Goal: Find specific page/section: Find specific page/section

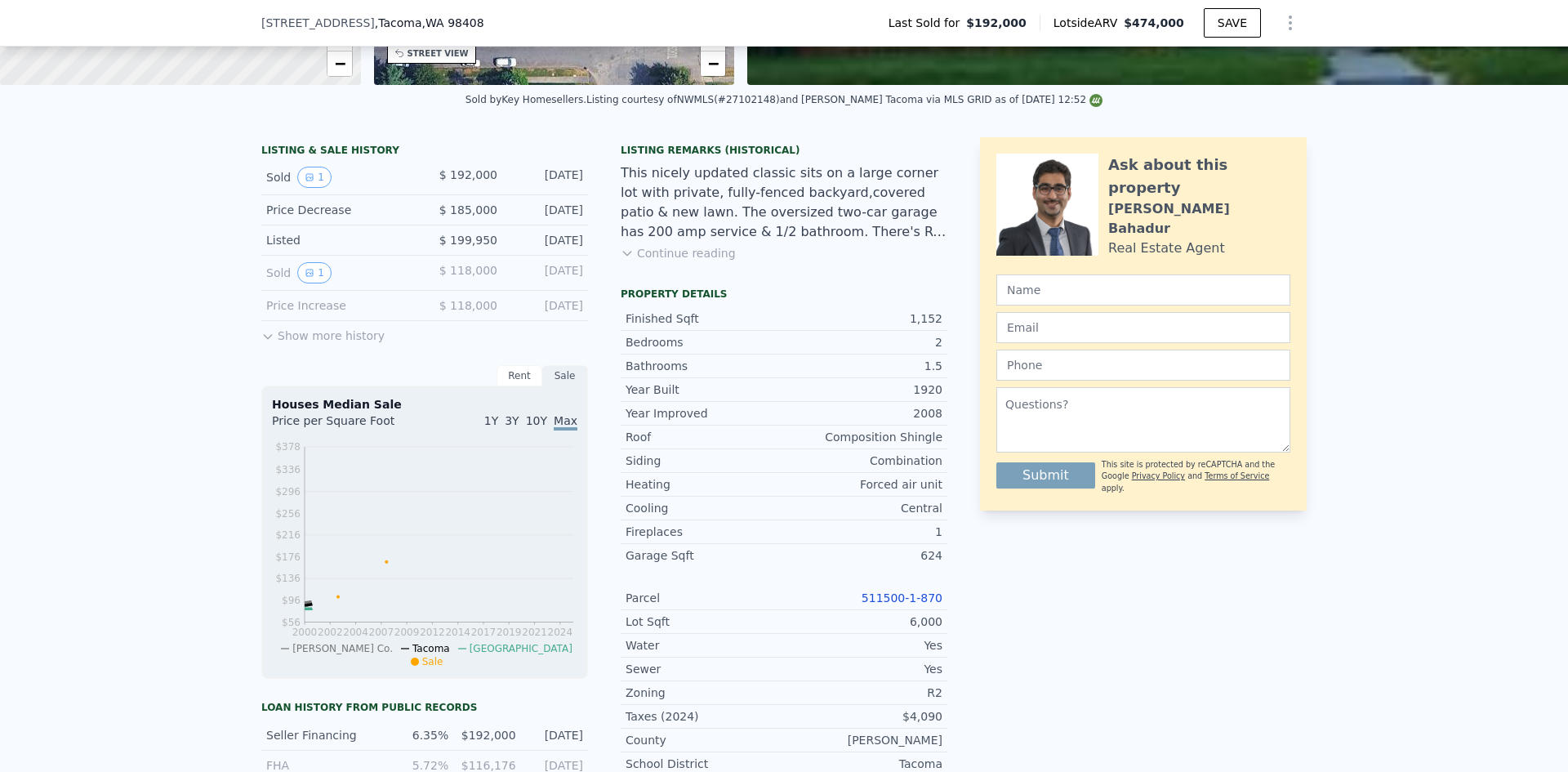
scroll to position [647, 0]
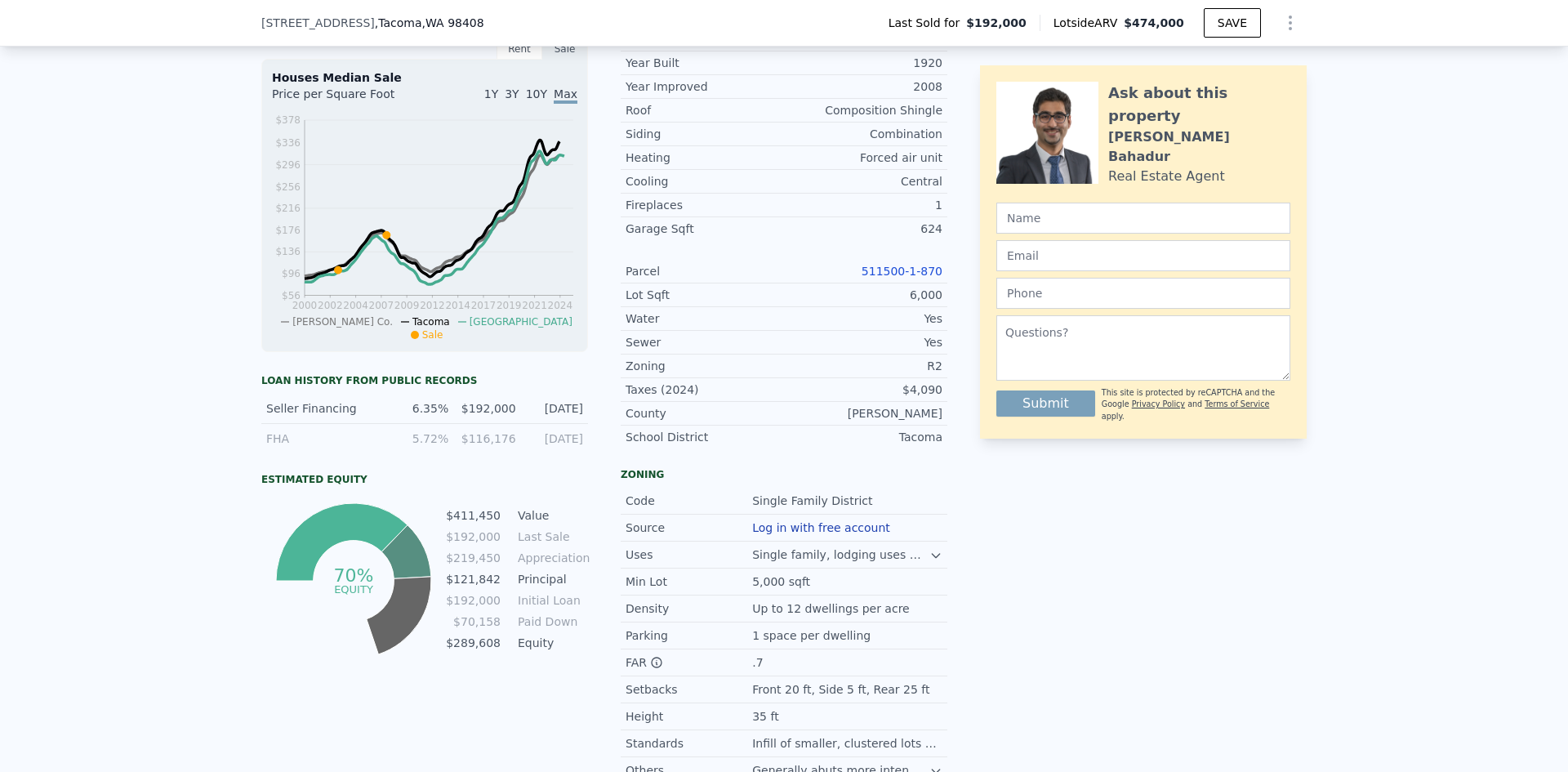
click at [903, 278] on link "511500-1-870" at bounding box center [902, 271] width 81 height 13
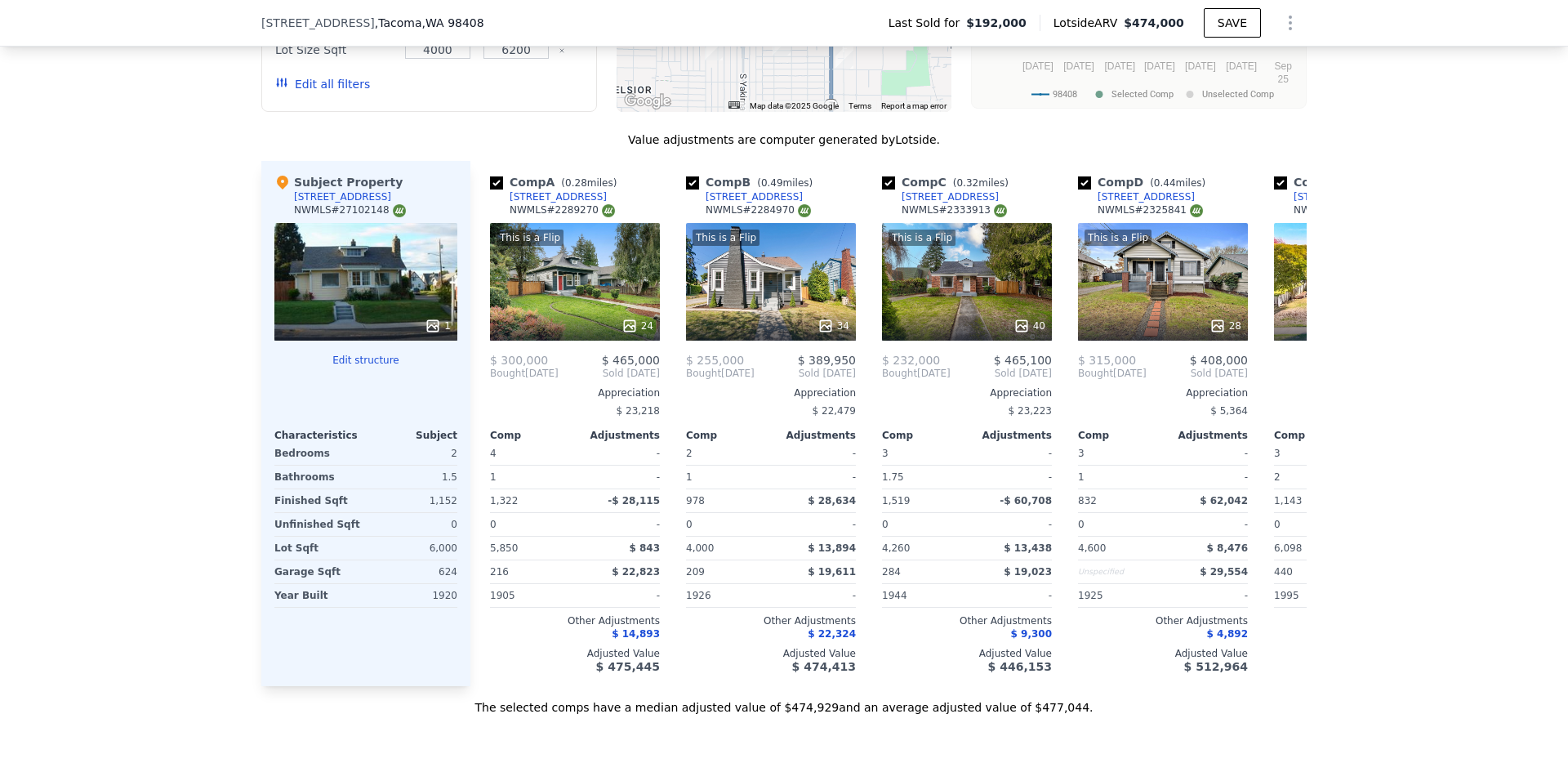
scroll to position [1954, 0]
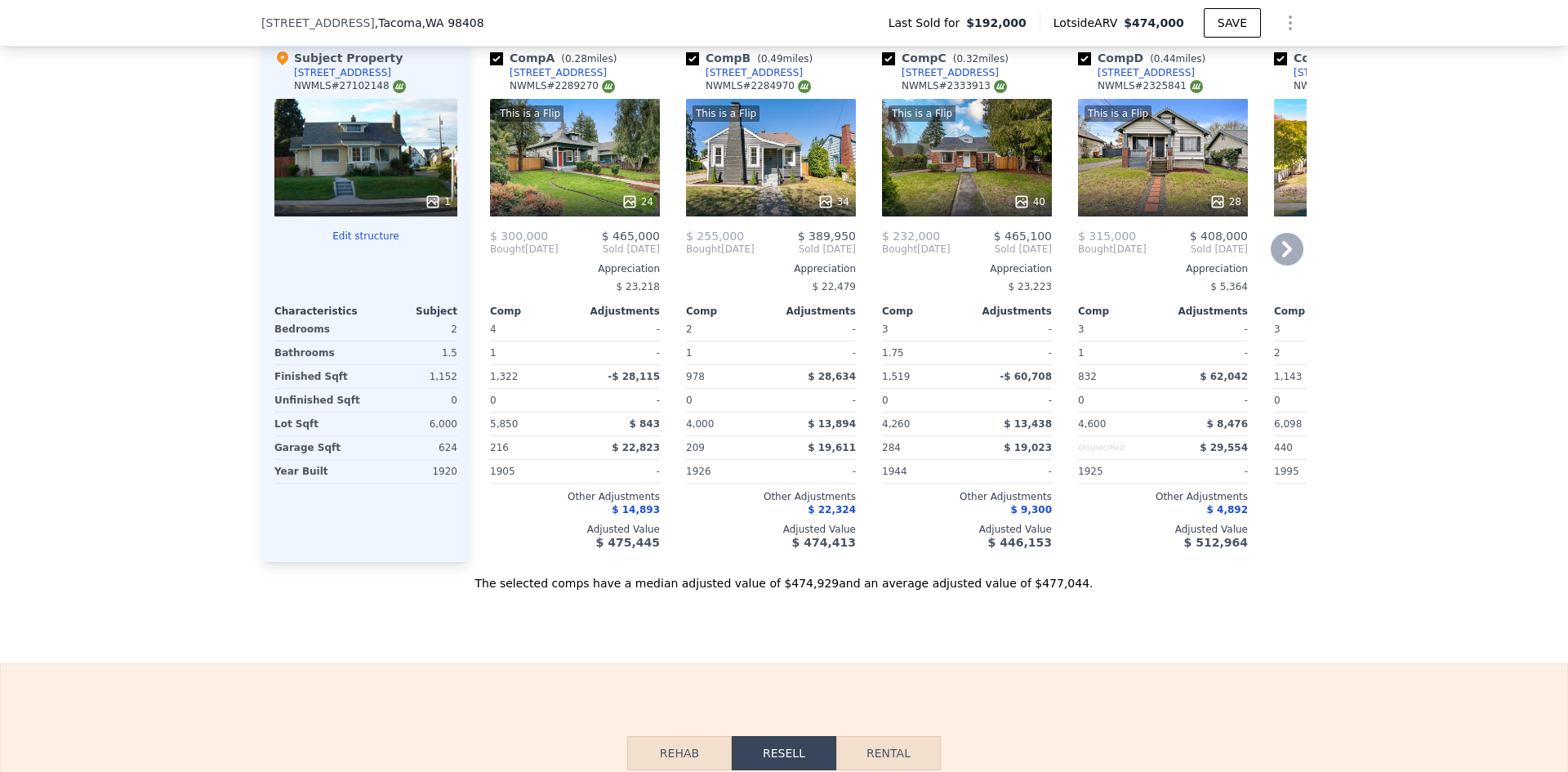
click at [1179, 189] on div "This is a Flip 28" at bounding box center [1163, 157] width 170 height 118
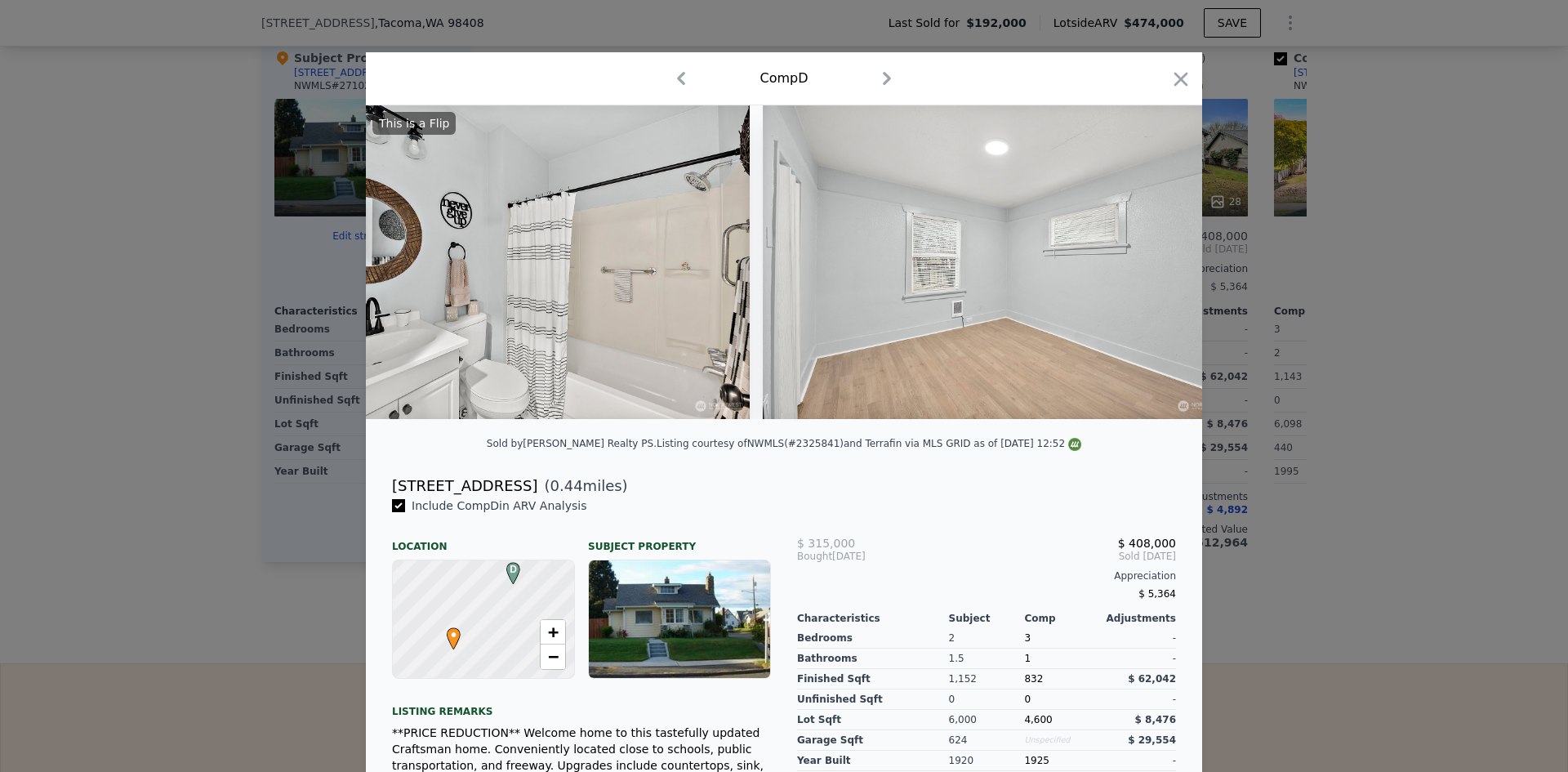
scroll to position [0, 8537]
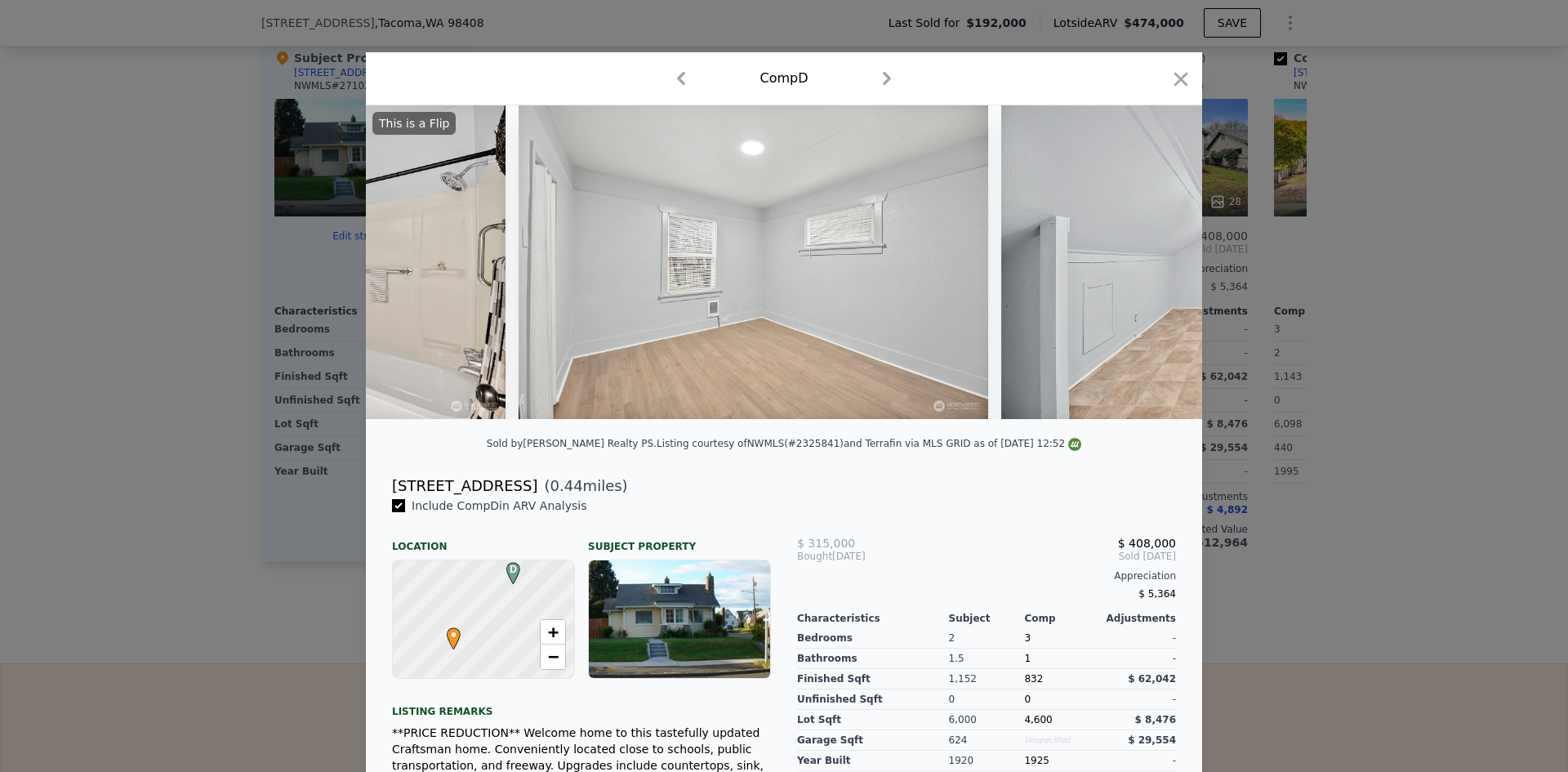
click at [1340, 429] on div at bounding box center [784, 386] width 1568 height 772
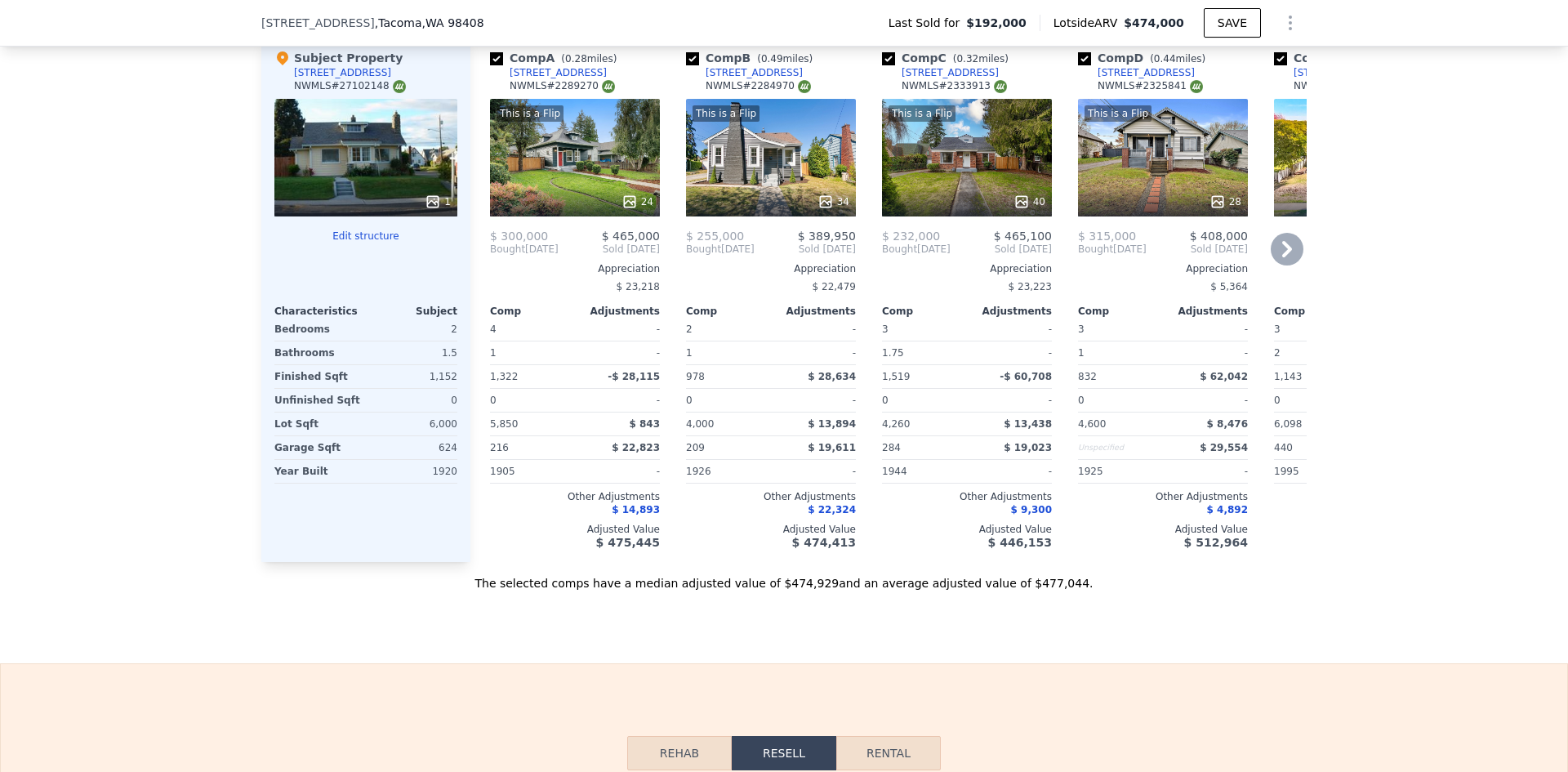
click at [1216, 164] on div "This is a Flip 28" at bounding box center [1163, 157] width 170 height 118
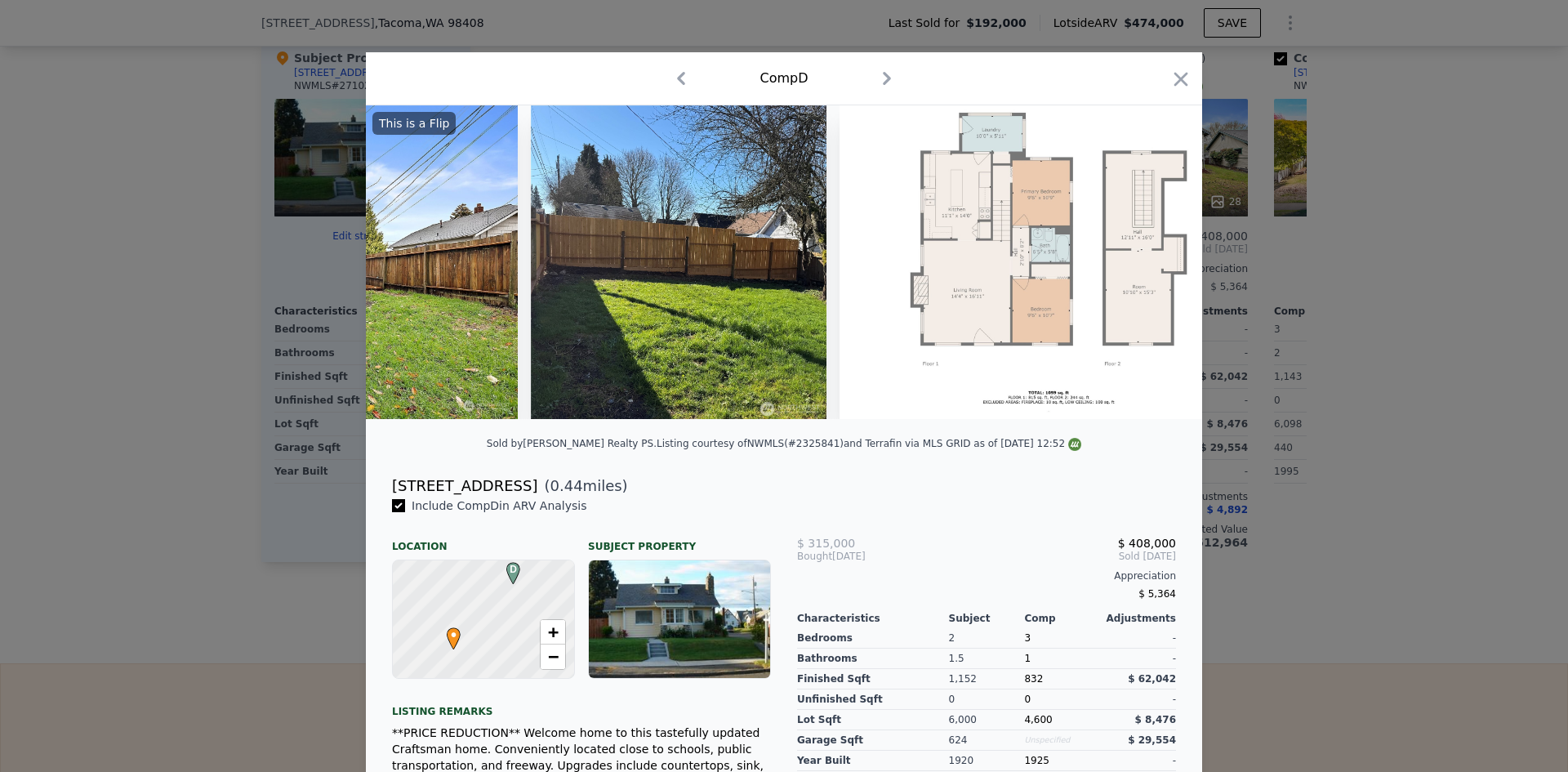
scroll to position [0, 12442]
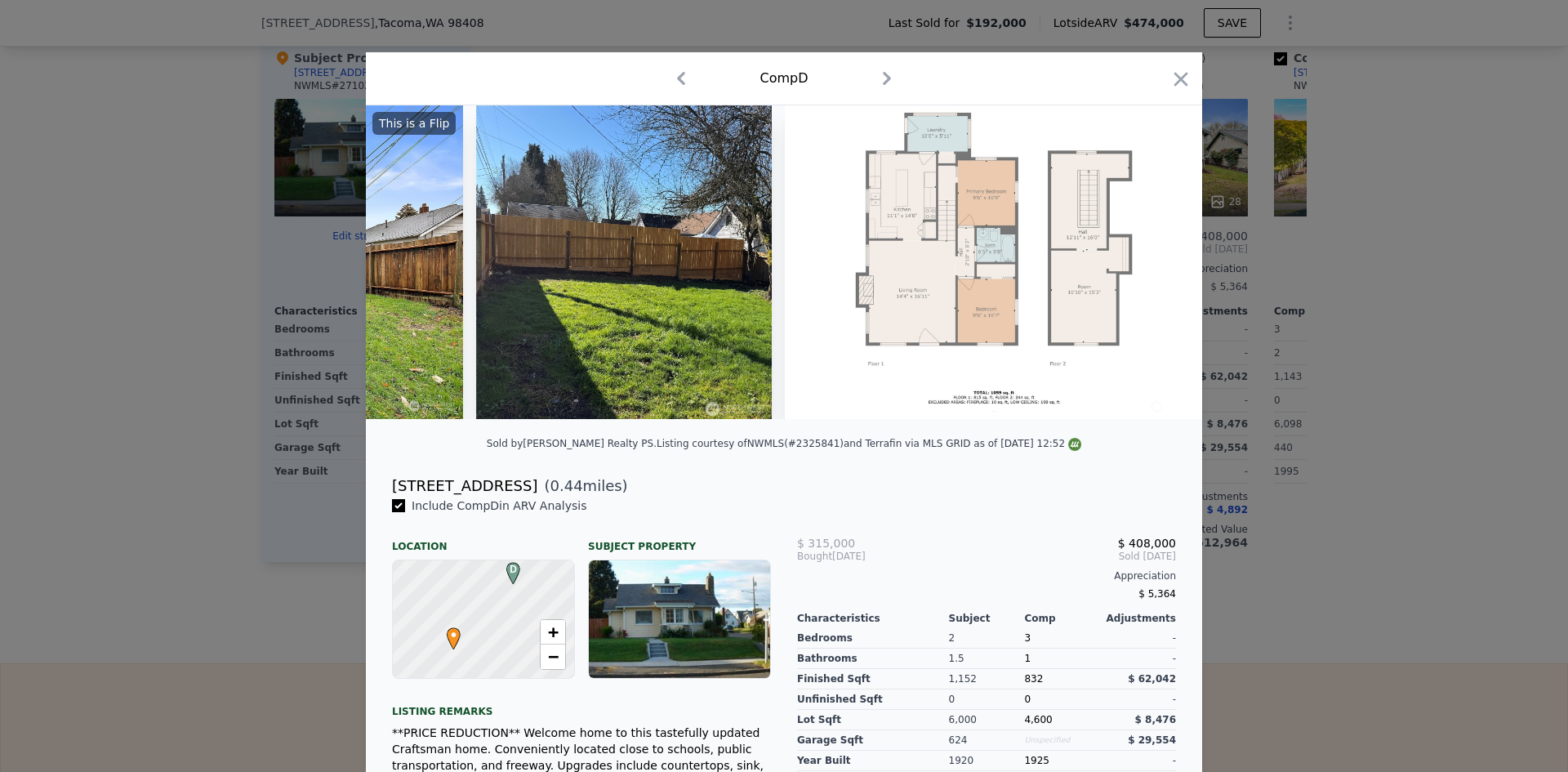
click at [1365, 433] on div at bounding box center [784, 386] width 1568 height 772
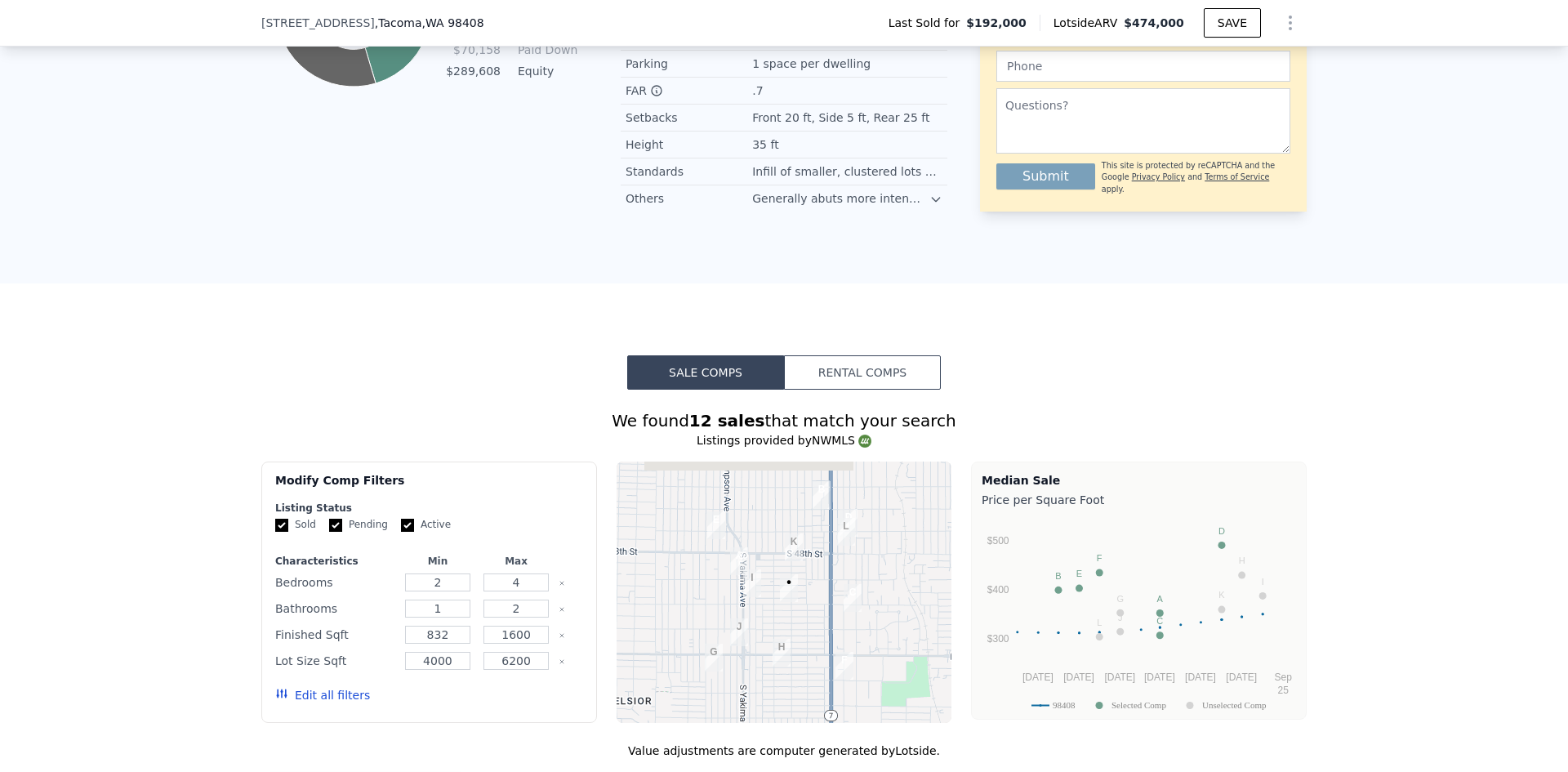
scroll to position [1709, 0]
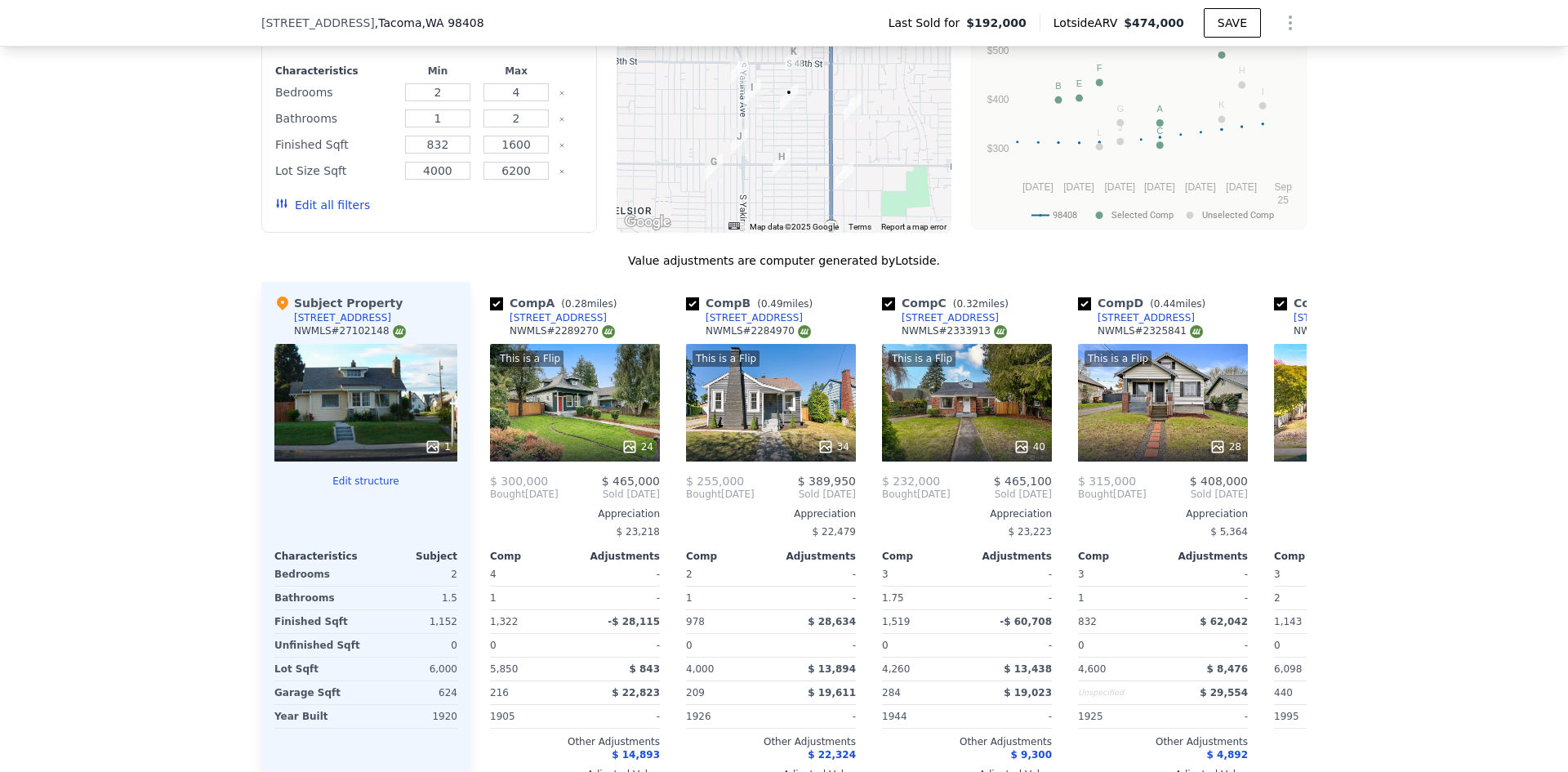
click at [1363, 269] on div "We found 12 sales that match your search Listings provided by NWMLS Filters Map…" at bounding box center [784, 368] width 1568 height 936
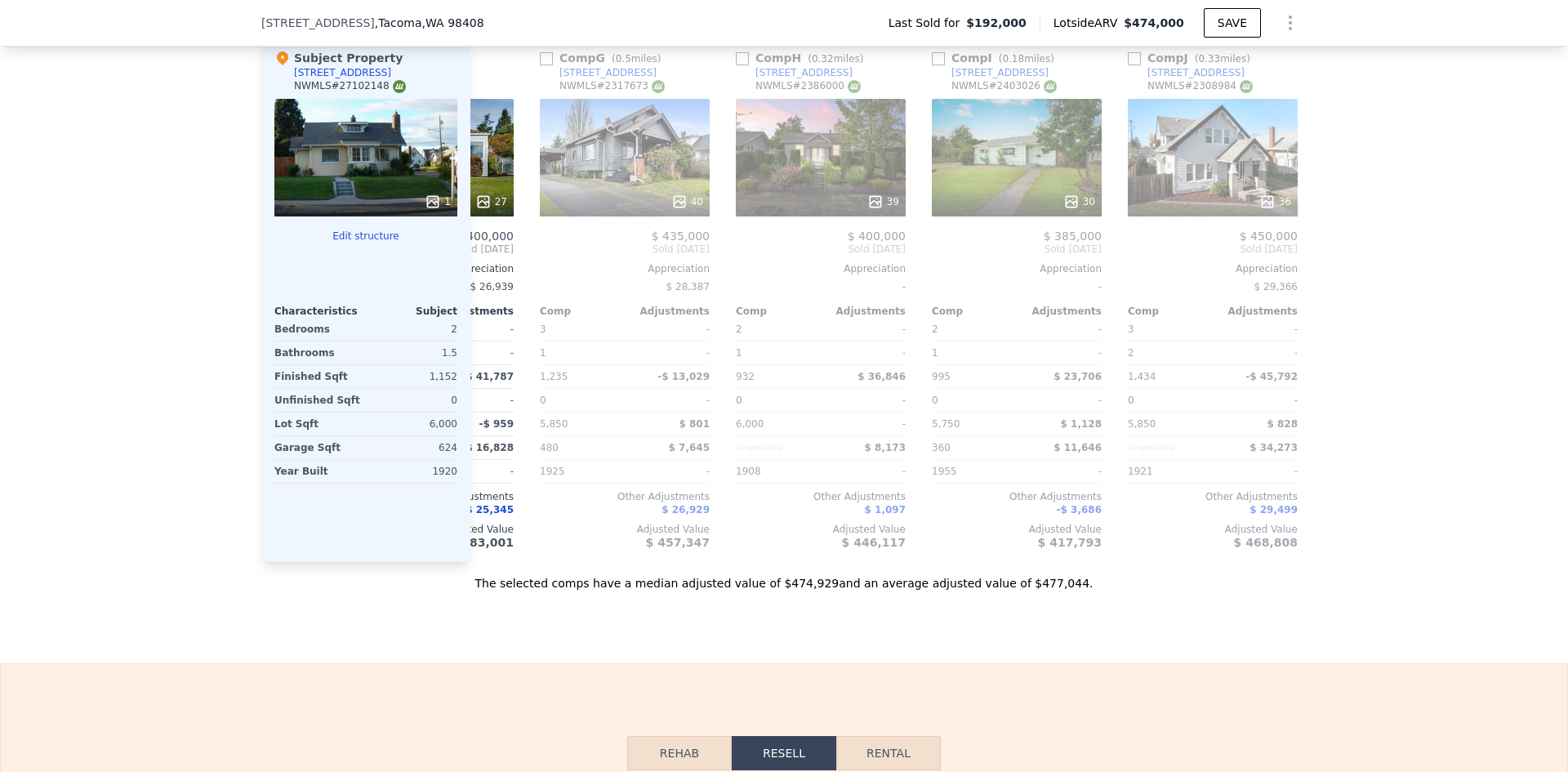
scroll to position [0, 1555]
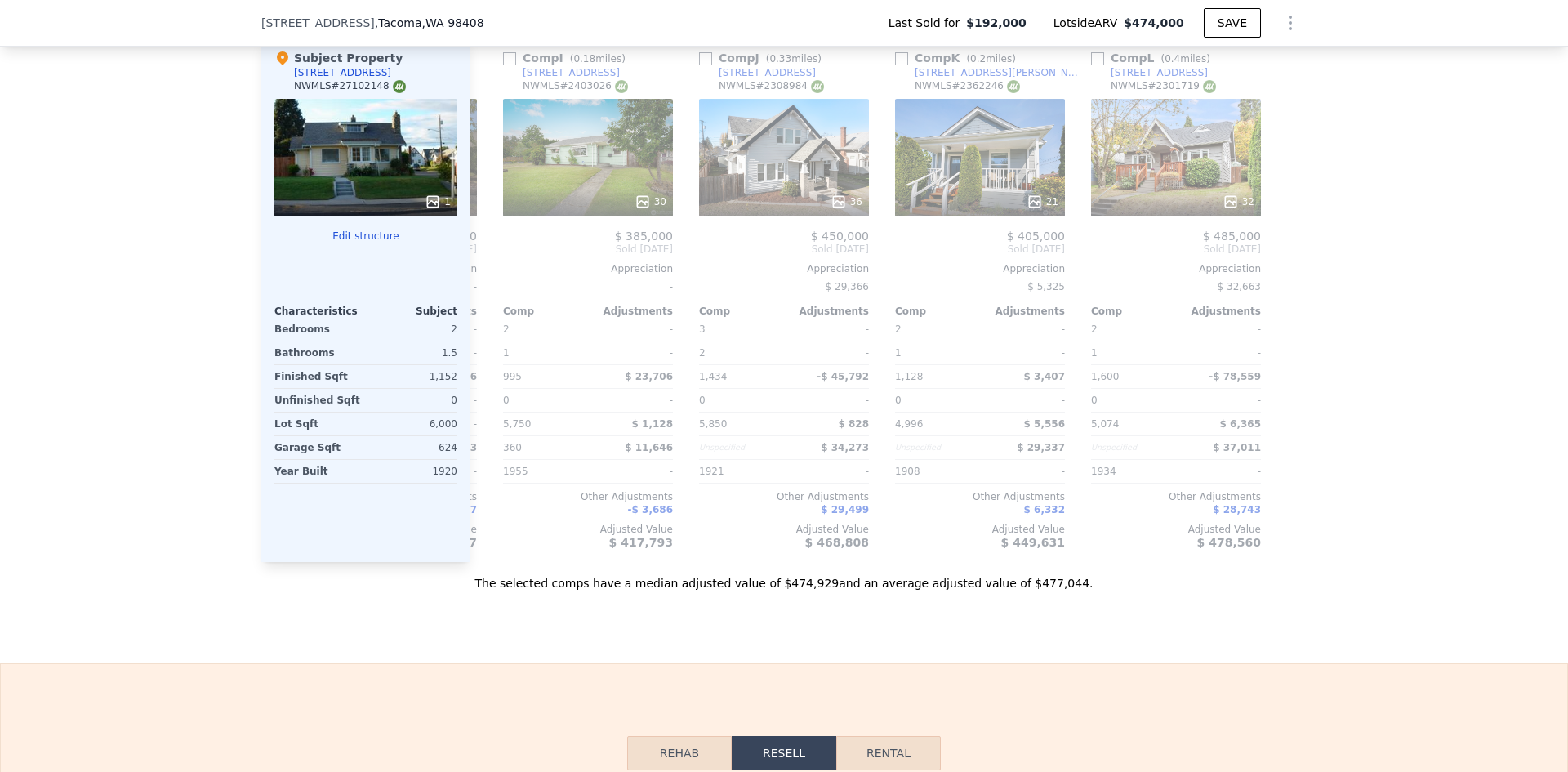
click at [1389, 475] on div "We found 12 sales that match your search Listings provided by NWMLS Filters Map…" at bounding box center [784, 122] width 1568 height 936
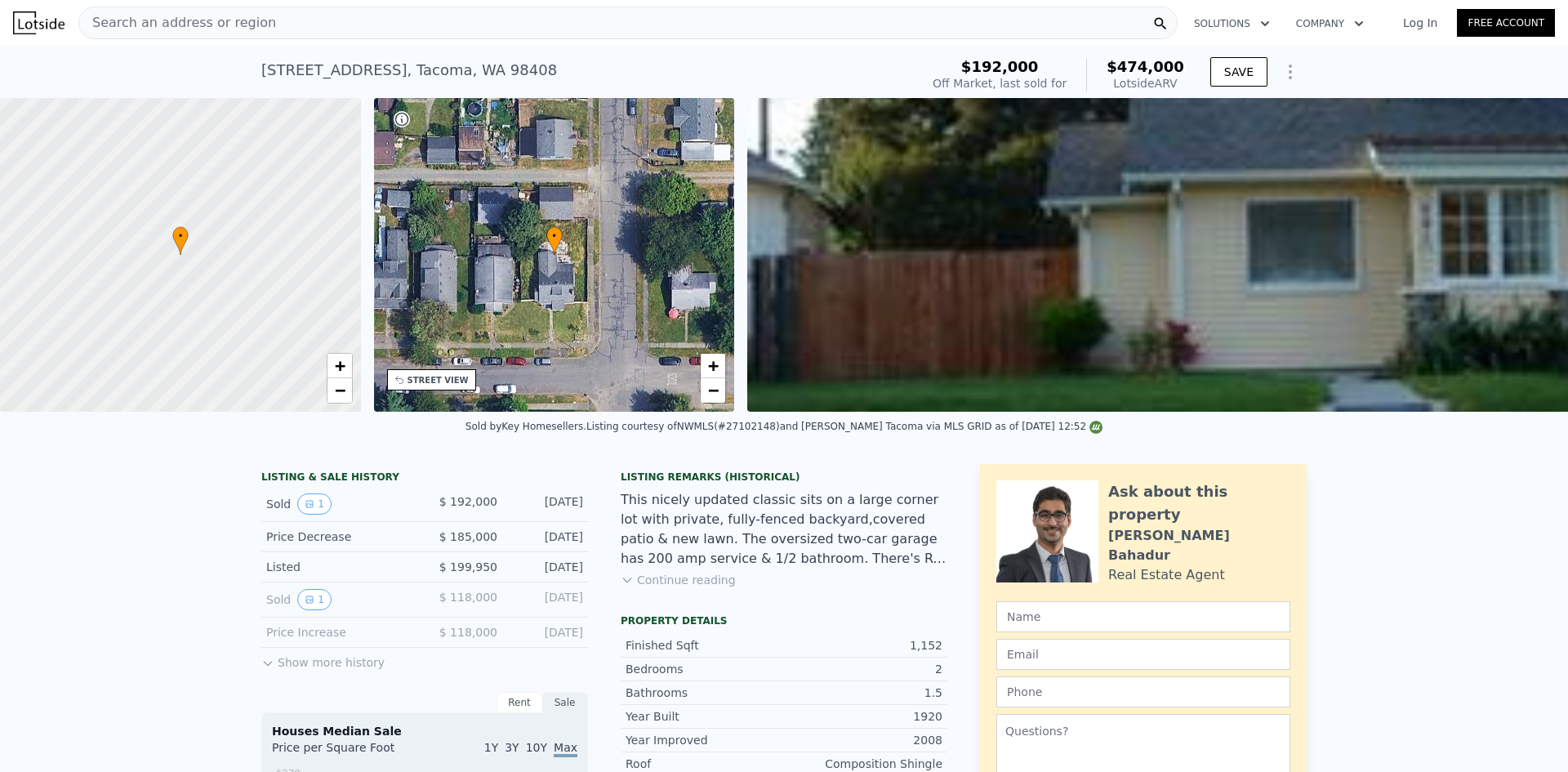
click at [537, 21] on div "Search an address or region" at bounding box center [628, 22] width 1099 height 33
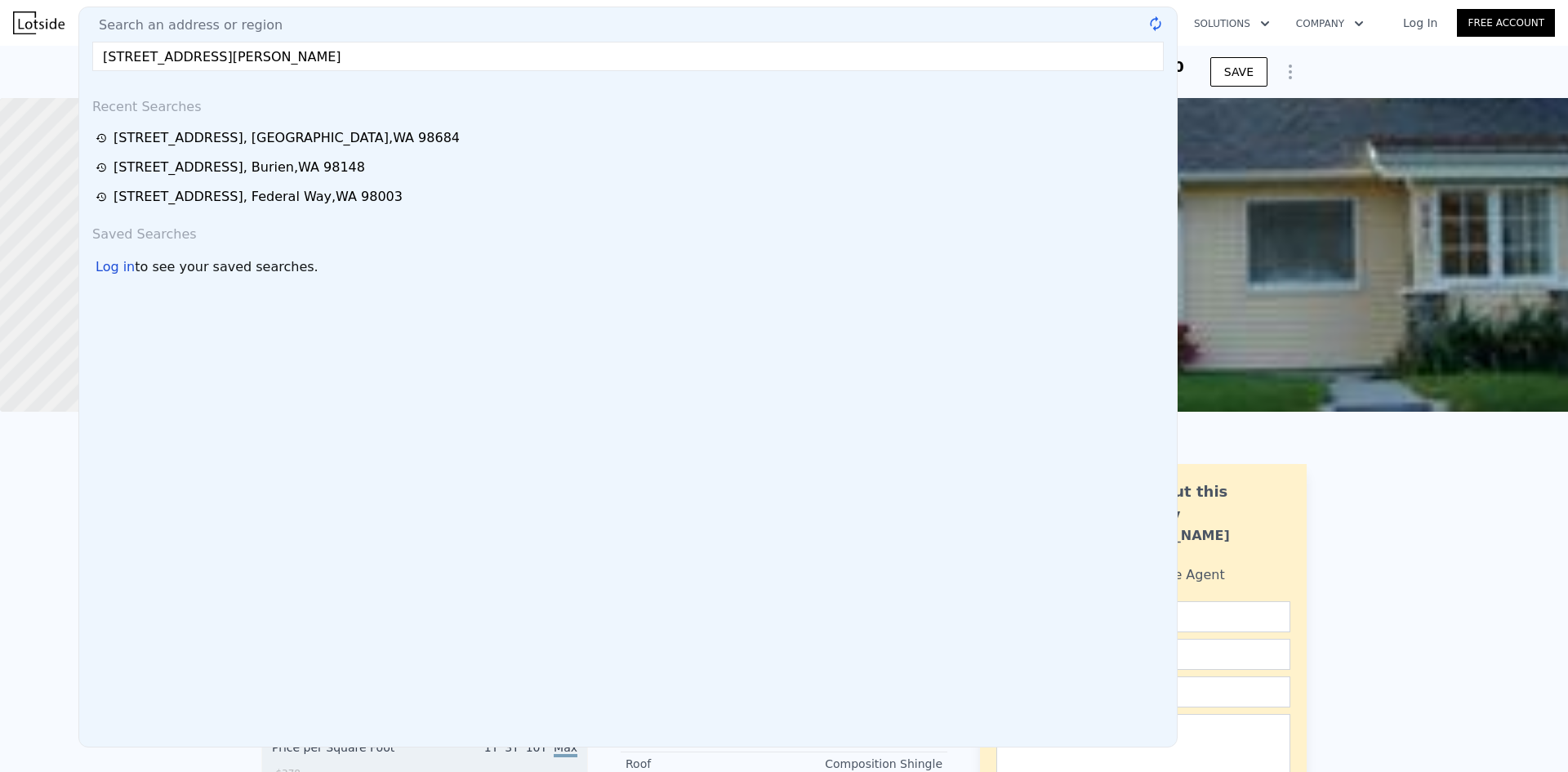
click at [418, 55] on input "5424 Wiggins Rd Se olympia WA 98501" at bounding box center [628, 55] width 1071 height 29
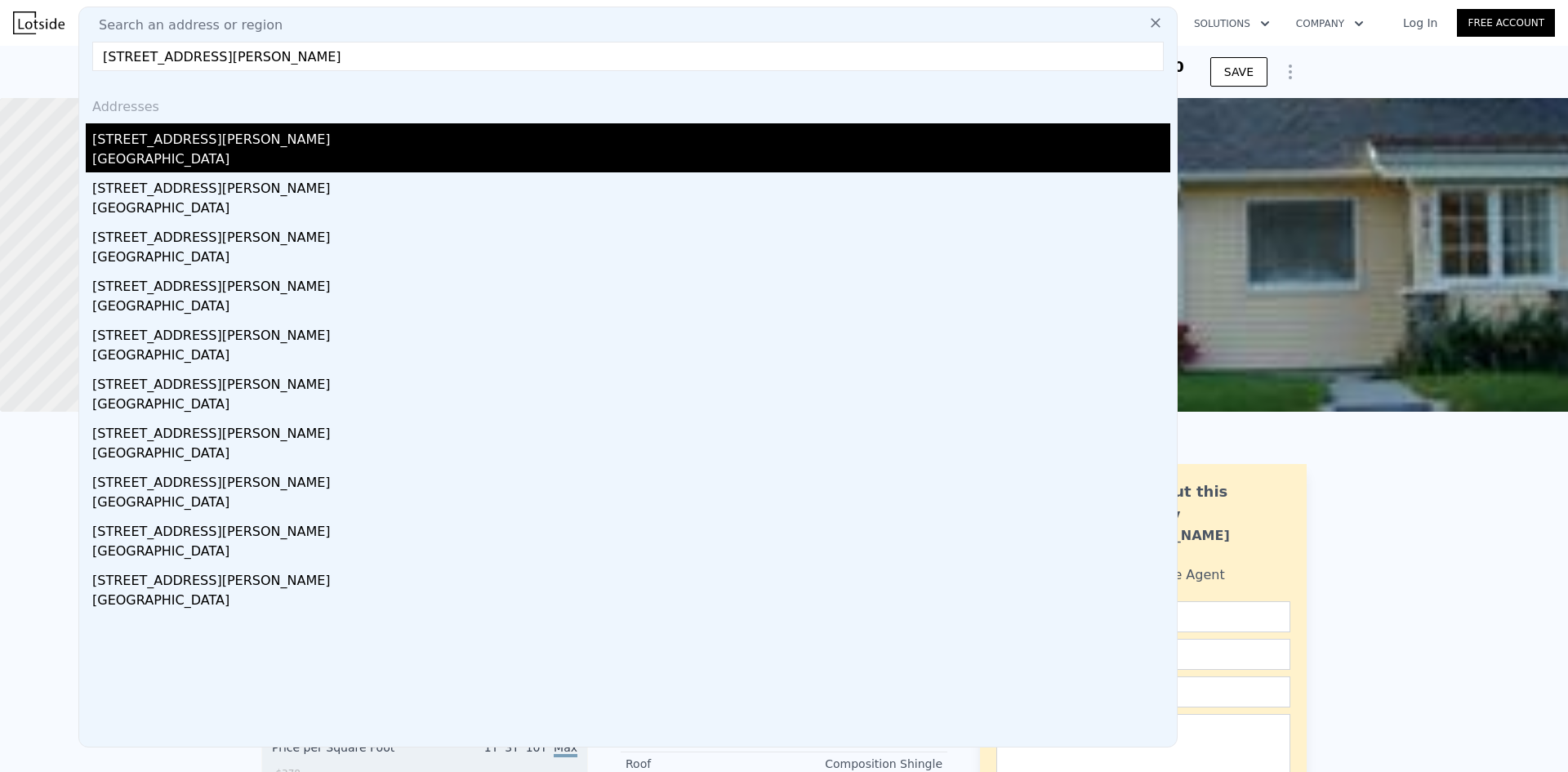
type input "5424 Wiggins Rd Se olympia WA 98501"
click at [339, 133] on div "5424 Wiggins Rd SE" at bounding box center [631, 136] width 1078 height 26
